Goal: Book appointment/travel/reservation

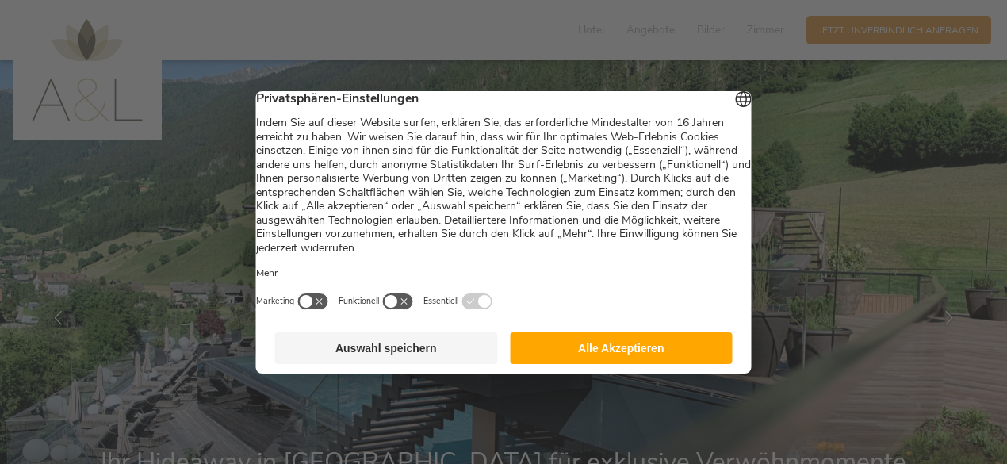
click at [604, 351] on button "Alle Akzeptieren" at bounding box center [621, 348] width 223 height 32
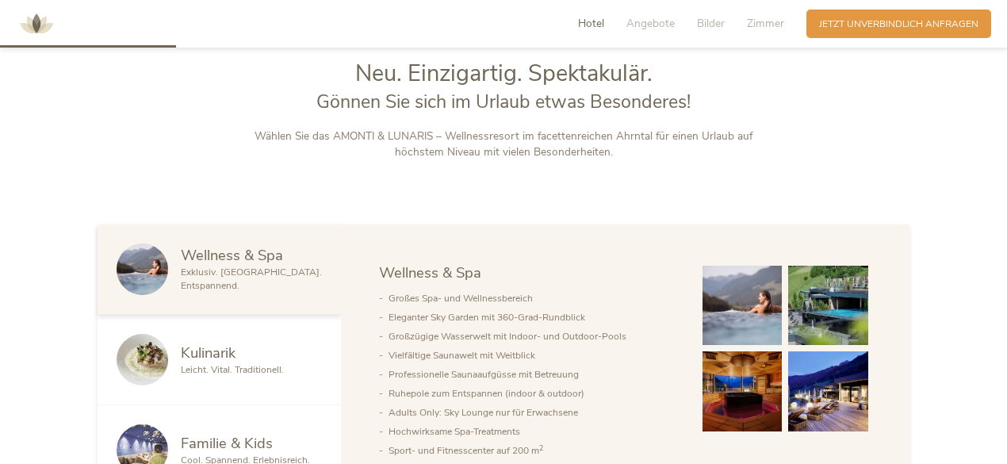
scroll to position [714, 0]
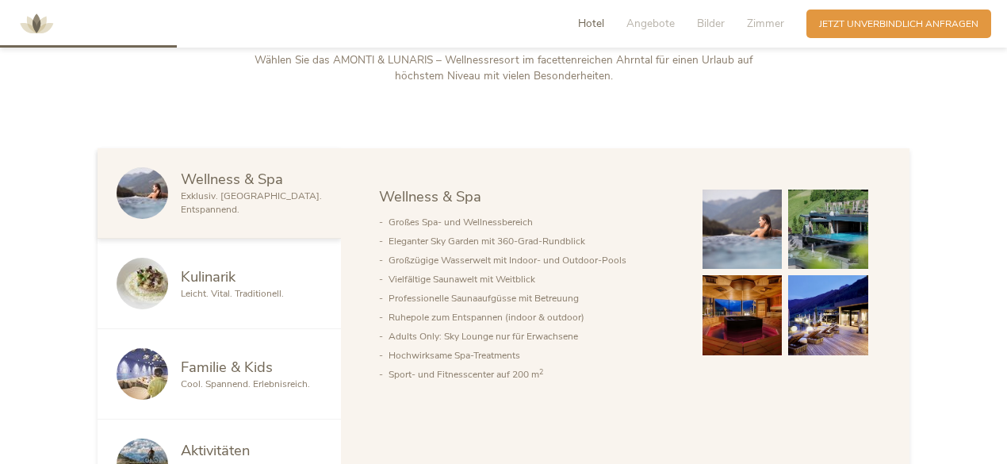
click at [819, 219] on img at bounding box center [828, 230] width 80 height 80
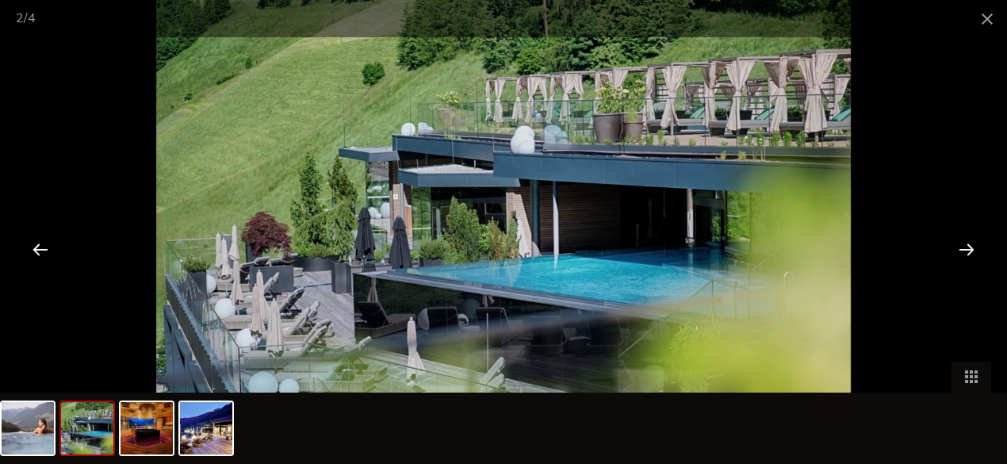
click at [971, 251] on div at bounding box center [966, 248] width 49 height 49
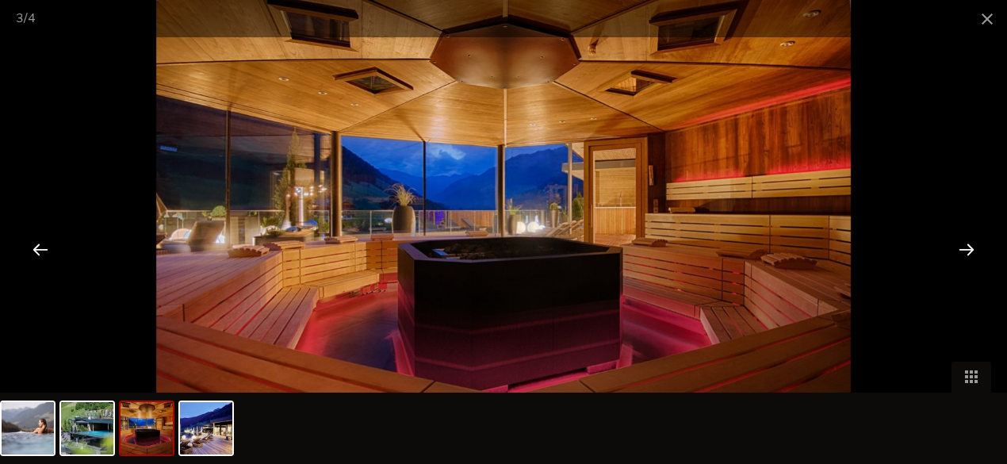
click at [971, 251] on div at bounding box center [966, 248] width 49 height 49
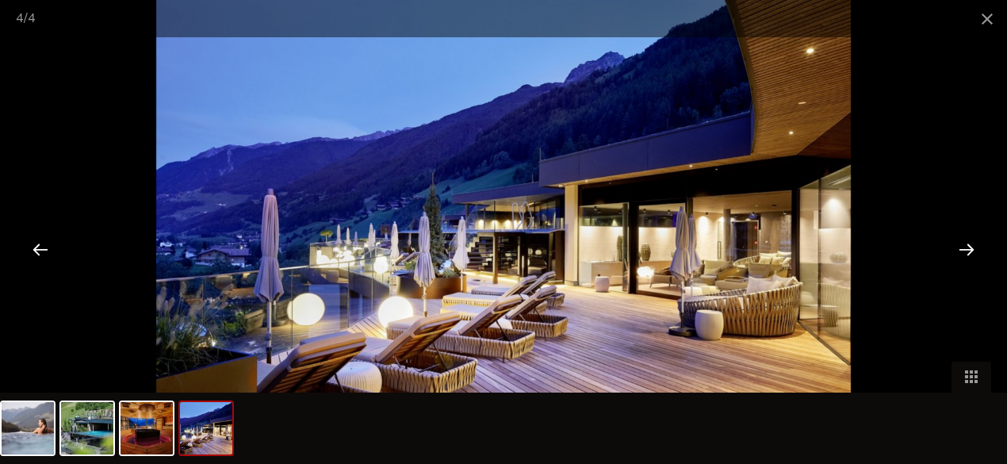
click at [971, 251] on div at bounding box center [966, 248] width 49 height 49
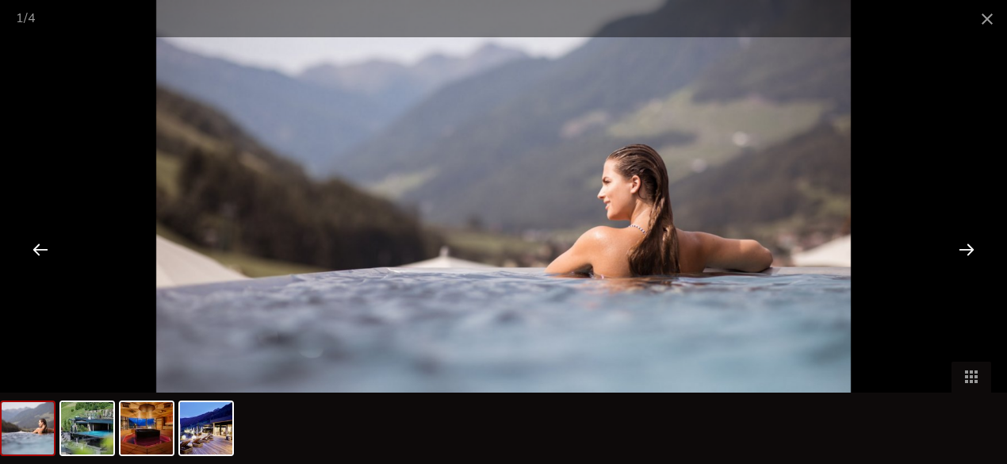
click at [971, 251] on div at bounding box center [966, 248] width 49 height 49
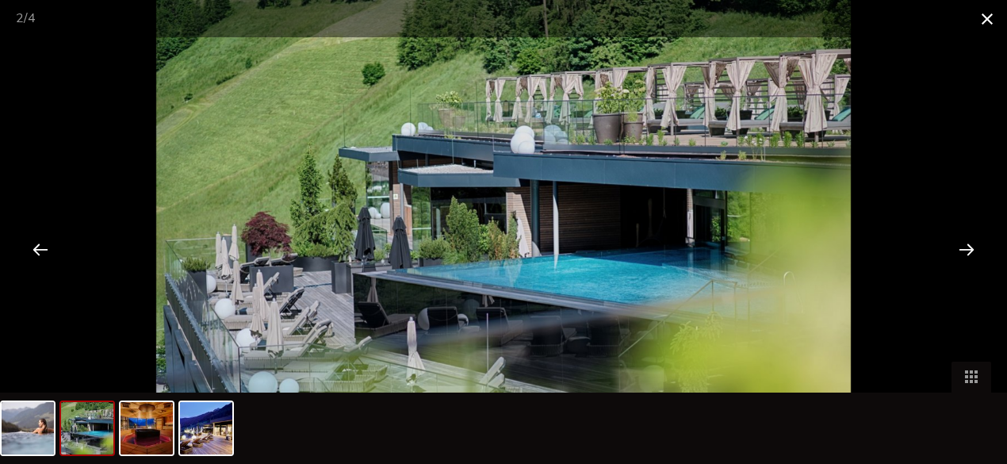
click at [984, 18] on span at bounding box center [988, 18] width 40 height 37
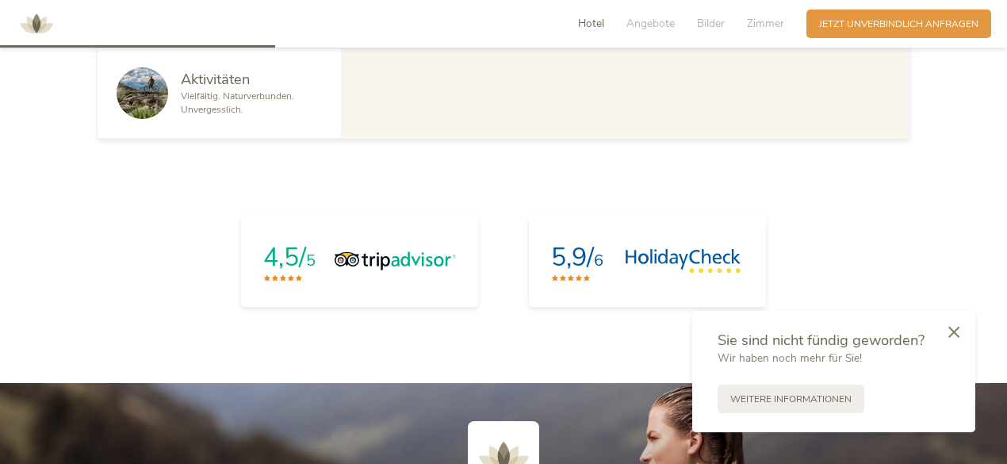
scroll to position [1110, 0]
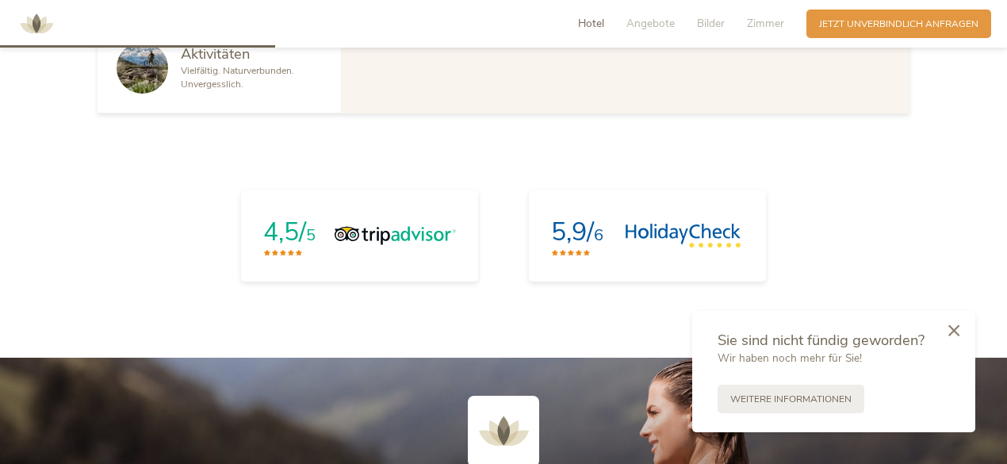
click at [950, 328] on icon at bounding box center [954, 330] width 11 height 12
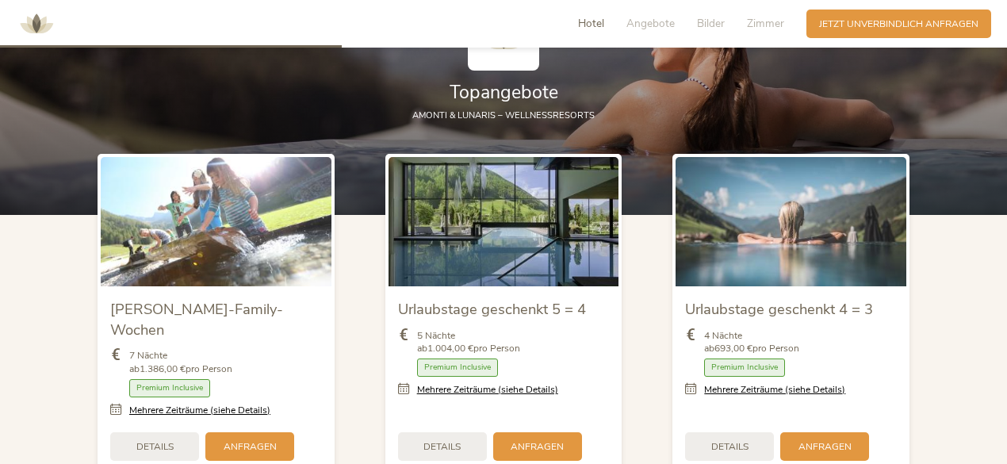
scroll to position [1190, 0]
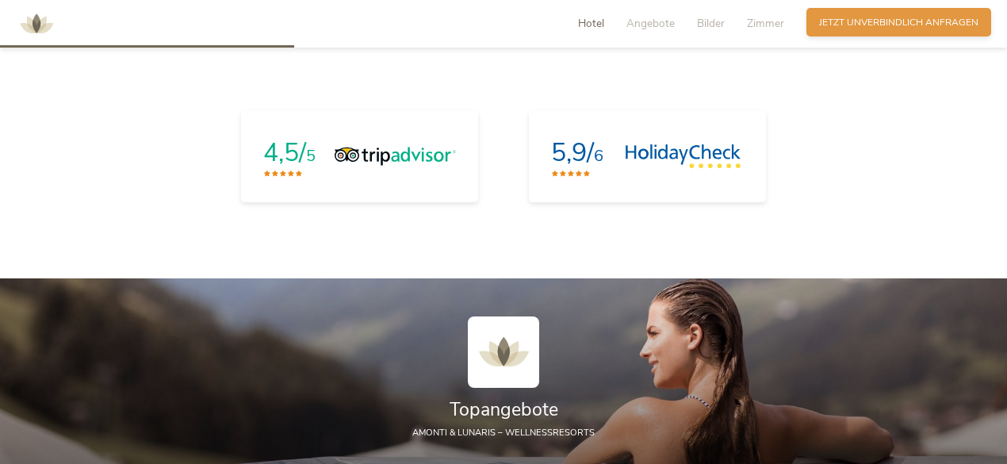
click at [868, 25] on span "Jetzt unverbindlich anfragen" at bounding box center [898, 22] width 159 height 13
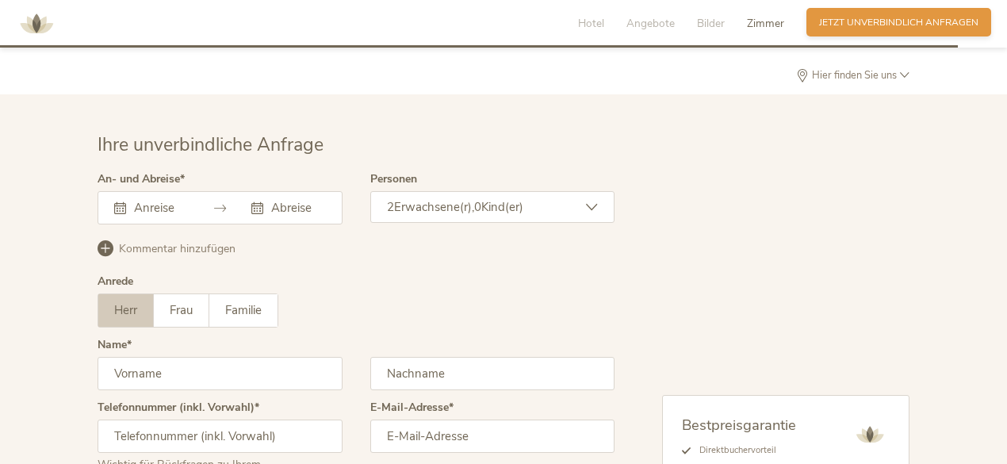
scroll to position [3915, 0]
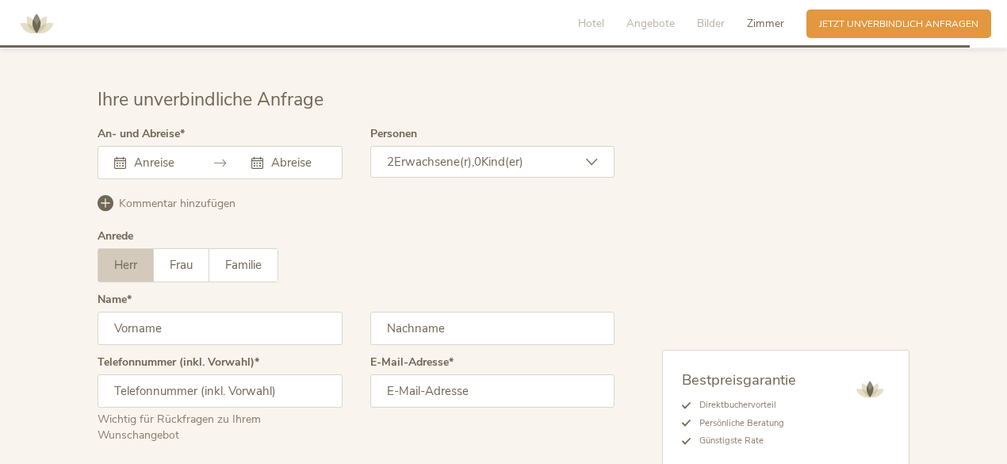
click at [211, 146] on div at bounding box center [220, 162] width 245 height 33
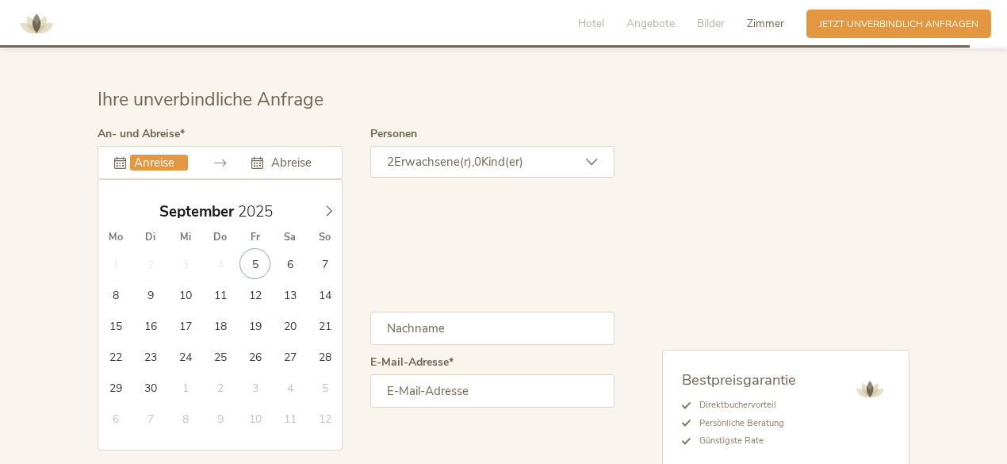
click at [159, 155] on input "text" at bounding box center [159, 163] width 58 height 16
type input "13.09.2025"
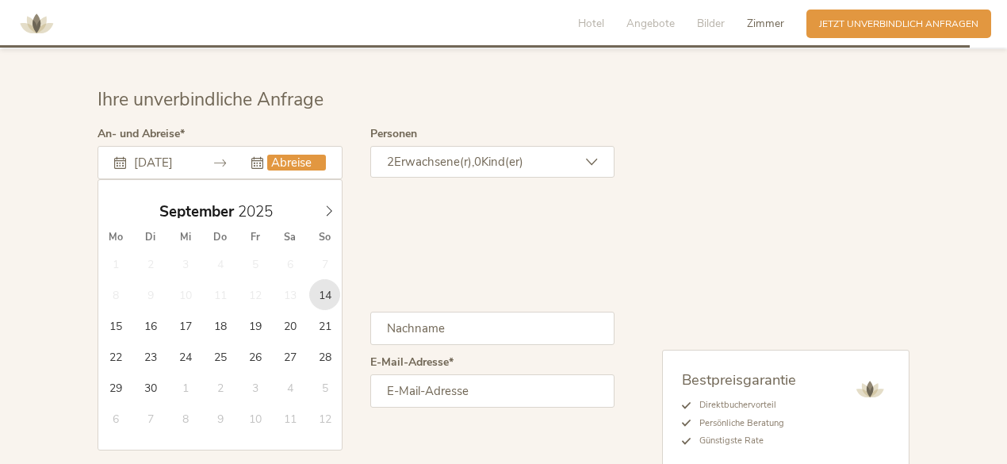
type input "14.09.2025"
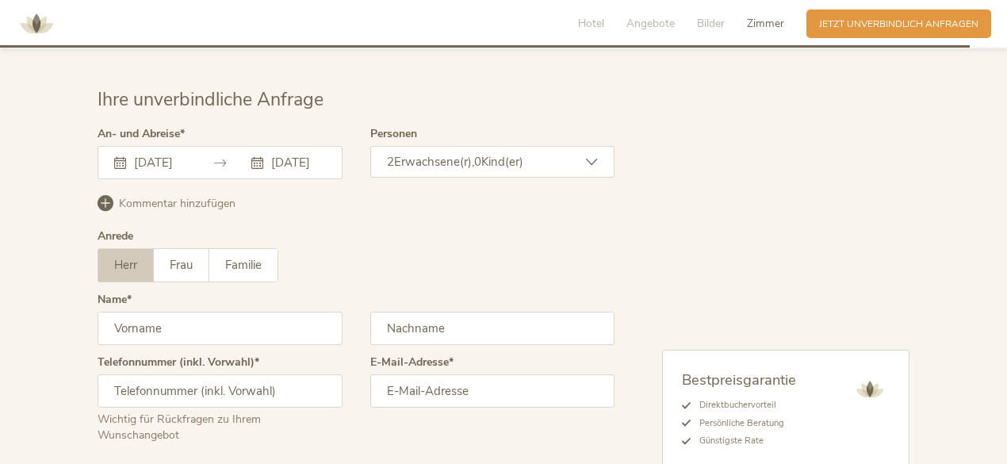
scroll to position [0, 0]
click at [127, 257] on span "Herr" at bounding box center [125, 265] width 23 height 16
click at [160, 312] on input "text" at bounding box center [220, 328] width 245 height 33
type input "Josef"
type input "Jungwirth"
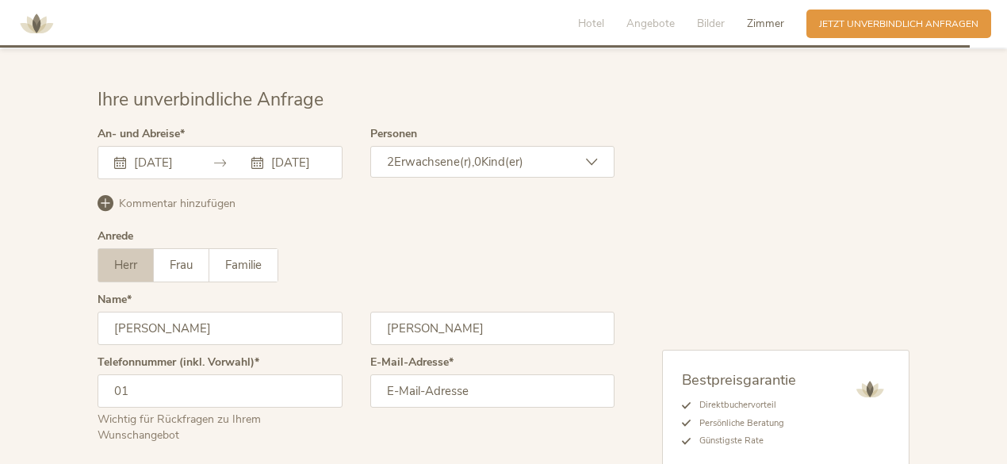
type input "0"
type input "+491772309873"
type input "josef-jungwirth@web.de"
click at [752, 246] on div "Bestpreisgarantie Direktbuchervorteil Persönliche Beratung Günstigste Rate Jetz…" at bounding box center [762, 320] width 295 height 385
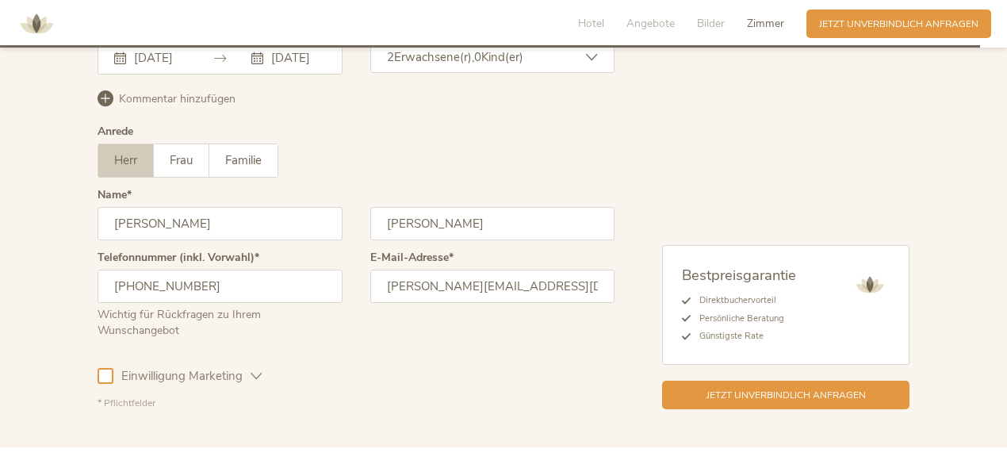
scroll to position [4067, 0]
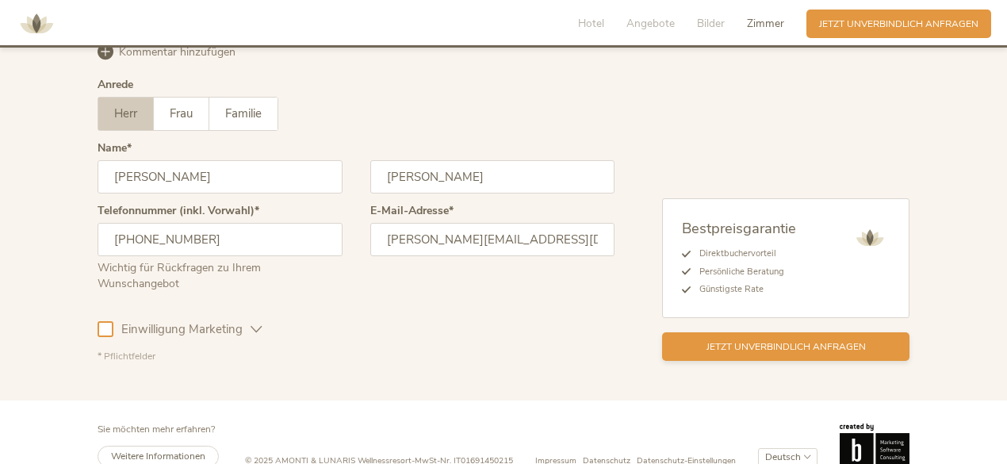
click at [801, 340] on span "Jetzt unverbindlich anfragen" at bounding box center [786, 346] width 159 height 13
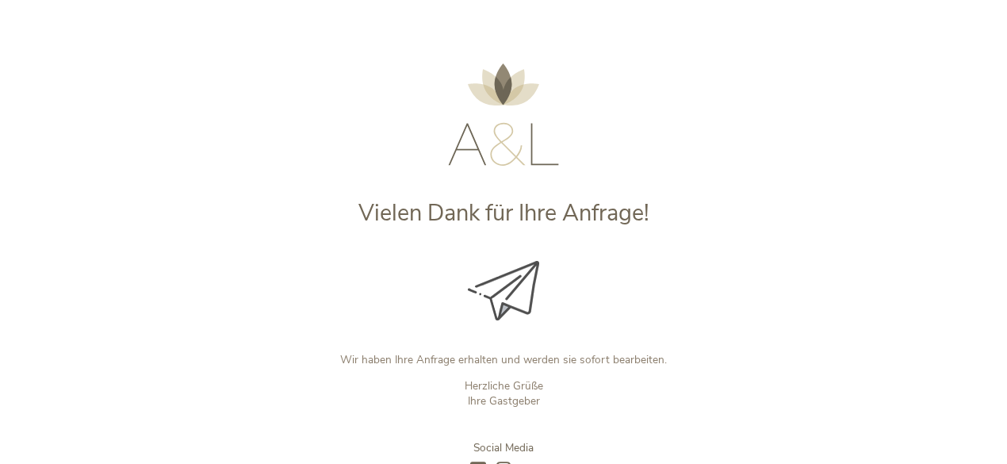
click at [500, 132] on img at bounding box center [503, 114] width 111 height 102
